Goal: Transaction & Acquisition: Purchase product/service

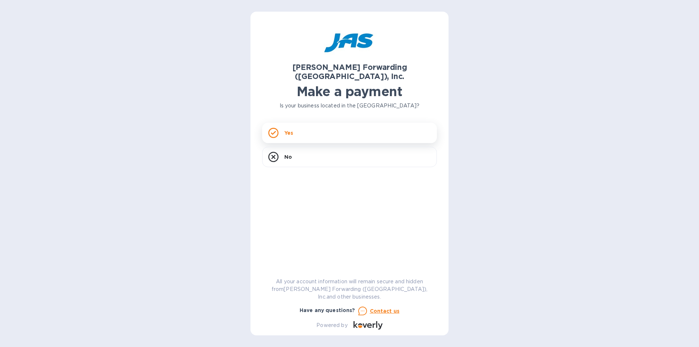
click at [331, 125] on div "Yes" at bounding box center [349, 133] width 175 height 20
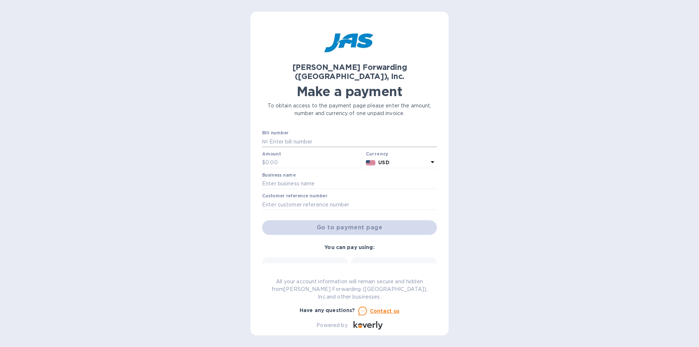
click at [290, 136] on input "text" at bounding box center [352, 141] width 169 height 11
type input "LAX50337105"
type input "26,021.43"
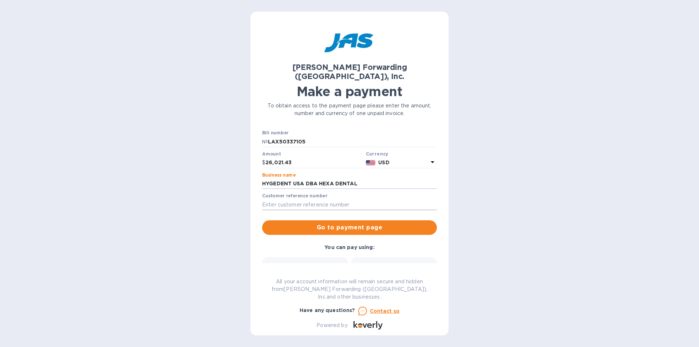
type input "HYGEDENT USA DBA HEXA DENTAL"
click at [283, 199] on input "text" at bounding box center [349, 204] width 175 height 11
type input "LAX503371054"
click at [346, 223] on button "Go to payment page" at bounding box center [349, 227] width 175 height 15
